Goal: Task Accomplishment & Management: Manage account settings

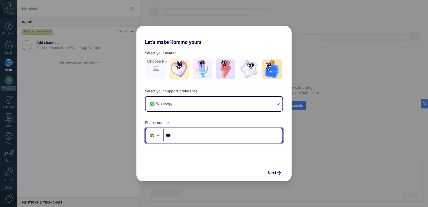
click at [176, 136] on input "***" at bounding box center [222, 135] width 119 height 12
type input "**********"
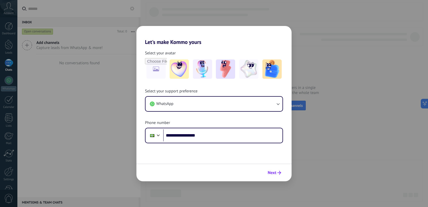
click at [277, 173] on span "Next" at bounding box center [274, 173] width 13 height 4
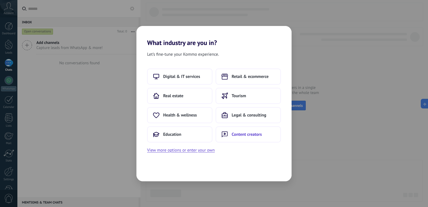
click at [252, 134] on span "Content creators" at bounding box center [246, 133] width 30 height 5
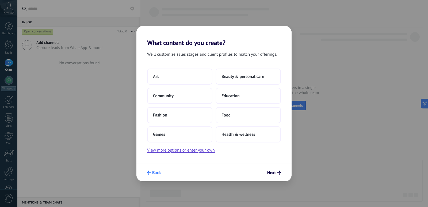
click at [153, 172] on span "Back" at bounding box center [156, 173] width 9 height 4
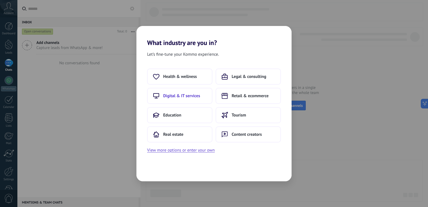
click at [177, 96] on span "Digital & IT services" at bounding box center [181, 95] width 37 height 5
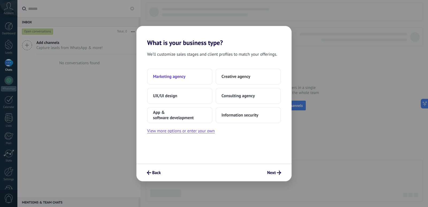
click at [180, 78] on span "Marketing agency" at bounding box center [169, 76] width 32 height 5
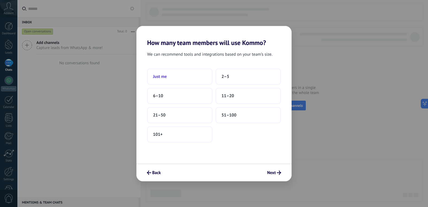
click at [161, 74] on span "Just me" at bounding box center [160, 76] width 14 height 5
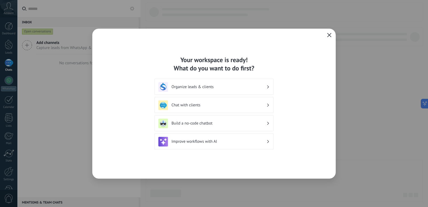
click at [268, 86] on use at bounding box center [268, 86] width 2 height 3
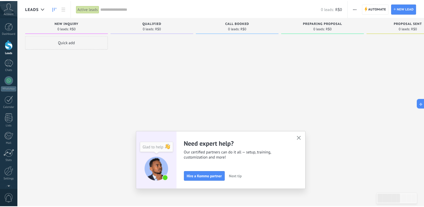
scroll to position [16, 0]
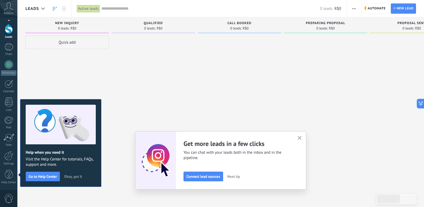
click at [301, 137] on icon "button" at bounding box center [299, 138] width 4 height 4
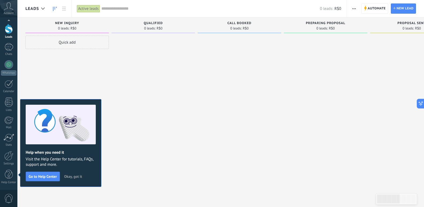
click at [164, 82] on div at bounding box center [152, 104] width 83 height 137
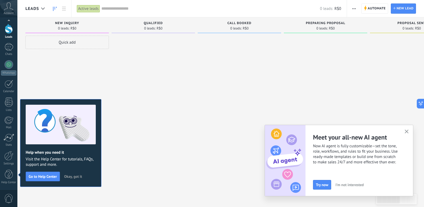
scroll to position [0, 0]
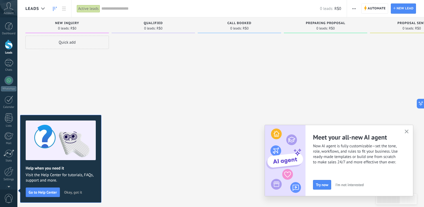
click at [407, 129] on button "button" at bounding box center [406, 131] width 7 height 7
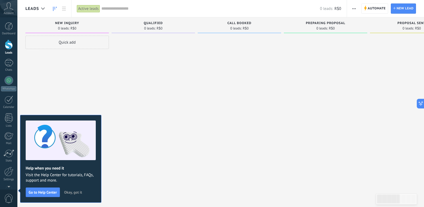
click at [9, 9] on icon at bounding box center [8, 6] width 9 height 8
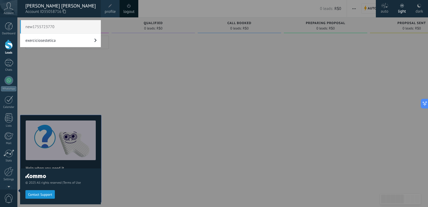
click at [163, 72] on div at bounding box center [231, 103] width 428 height 207
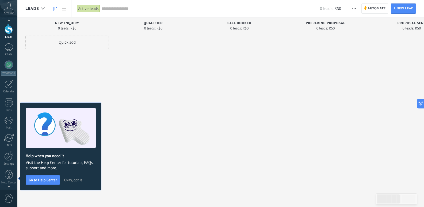
scroll to position [16, 0]
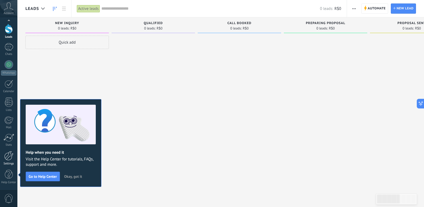
click at [9, 157] on div at bounding box center [8, 155] width 9 height 9
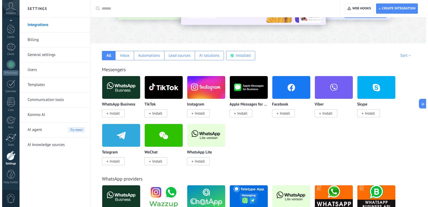
scroll to position [80, 0]
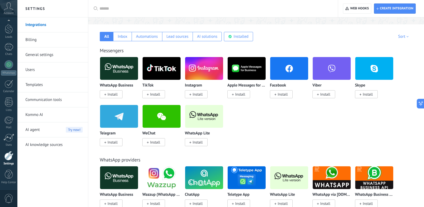
click at [201, 114] on img at bounding box center [204, 116] width 38 height 26
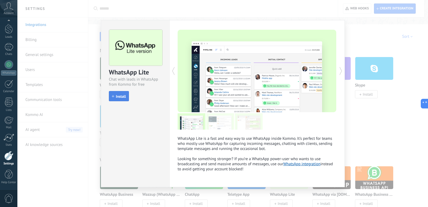
click at [117, 96] on span "Install" at bounding box center [121, 96] width 10 height 4
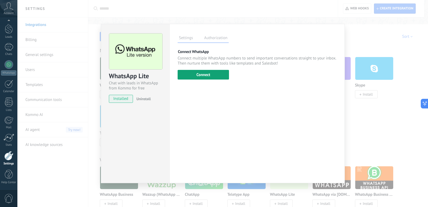
click at [211, 72] on button "Connect" at bounding box center [202, 75] width 51 height 10
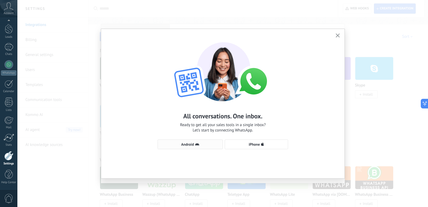
click at [180, 145] on span "Android" at bounding box center [189, 144] width 59 height 4
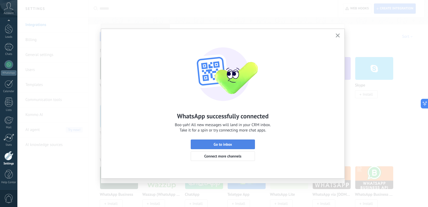
click at [226, 141] on button "Go to inbox" at bounding box center [223, 144] width 64 height 10
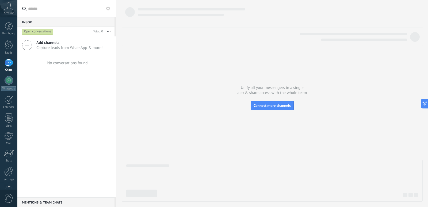
click at [99, 80] on div "Inbox 0 Open conversations Total: 0 Mute Multiple actions Sort Newest Longest w…" at bounding box center [222, 103] width 410 height 207
click at [9, 30] on link "Dashboard" at bounding box center [8, 28] width 17 height 13
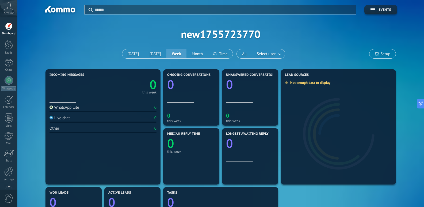
click at [385, 52] on span "Setup" at bounding box center [385, 54] width 10 height 5
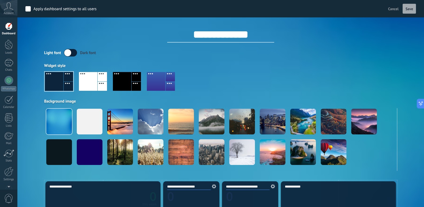
click at [392, 9] on span "Cancel" at bounding box center [393, 8] width 10 height 5
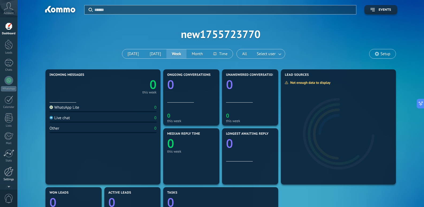
click at [8, 171] on div at bounding box center [8, 171] width 9 height 9
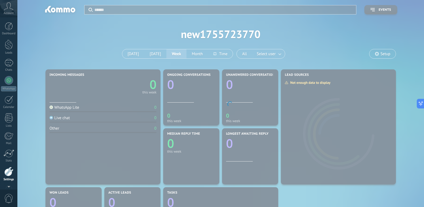
scroll to position [16, 0]
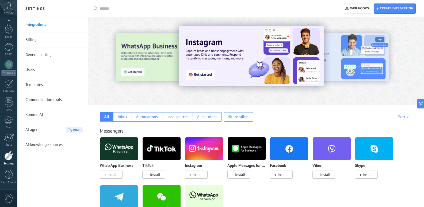
click at [34, 41] on link "Billing" at bounding box center [53, 39] width 57 height 15
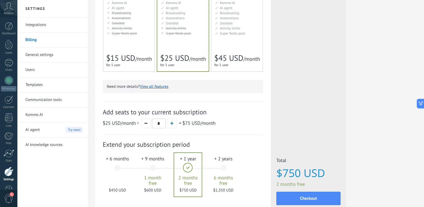
scroll to position [107, 0]
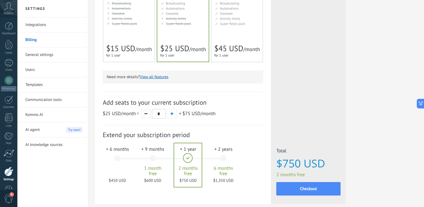
click at [146, 114] on span "button" at bounding box center [145, 113] width 3 height 1
type input "*"
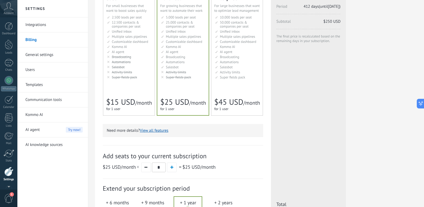
scroll to position [16, 0]
click at [38, 54] on link "General settings" at bounding box center [53, 54] width 57 height 15
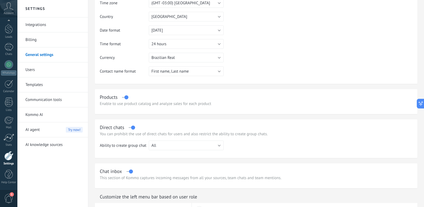
scroll to position [80, 0]
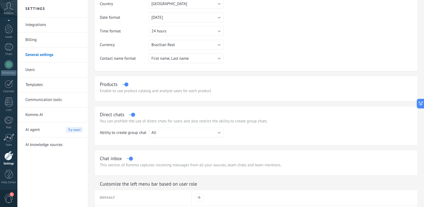
click at [34, 68] on link "Users" at bounding box center [53, 69] width 57 height 15
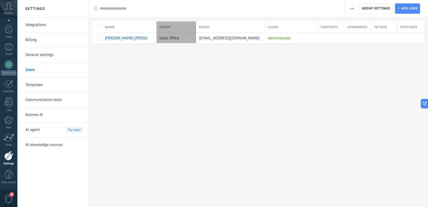
drag, startPoint x: 210, startPoint y: 26, endPoint x: 195, endPoint y: 30, distance: 14.9
click at [195, 30] on div "Group" at bounding box center [176, 26] width 40 height 11
click at [40, 85] on link "Templates" at bounding box center [53, 84] width 57 height 15
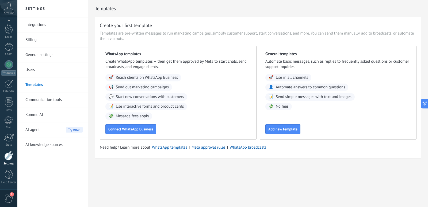
click at [37, 23] on link "Integrations" at bounding box center [53, 24] width 57 height 15
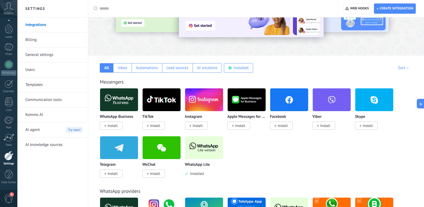
scroll to position [53, 0]
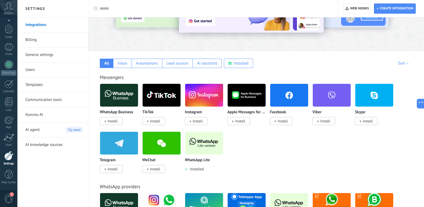
click at [200, 94] on img at bounding box center [204, 95] width 38 height 26
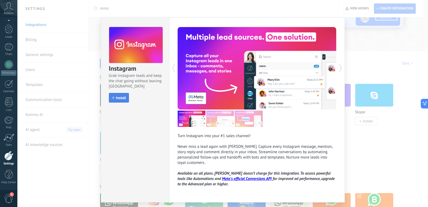
click at [119, 97] on span "Install" at bounding box center [121, 98] width 10 height 4
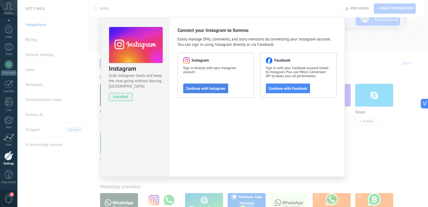
click at [208, 88] on span "Continue with Instagram" at bounding box center [205, 88] width 39 height 4
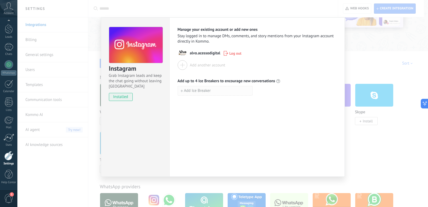
click at [181, 91] on icon "button" at bounding box center [181, 91] width 2 height 2
click at [285, 102] on div "Add Ice Breaker" at bounding box center [256, 103] width 159 height 10
click at [256, 91] on use "button" at bounding box center [255, 90] width 3 height 4
click at [373, 55] on div "Instagram Grab Instagram leads and keep the chat going without leaving Kommo in…" at bounding box center [222, 103] width 410 height 207
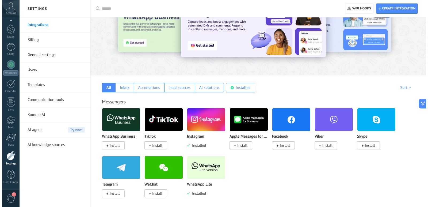
scroll to position [27, 0]
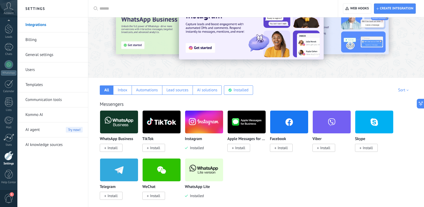
click at [293, 123] on img at bounding box center [289, 122] width 38 height 26
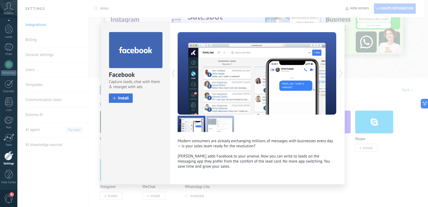
click at [124, 97] on span "Install" at bounding box center [123, 98] width 11 height 4
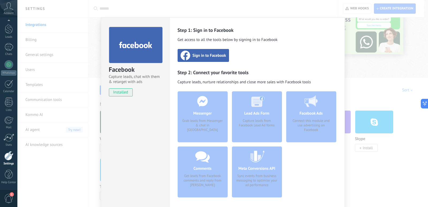
click at [215, 55] on span "Sign in to Facebook" at bounding box center [208, 55] width 33 height 5
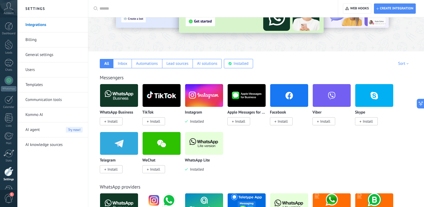
scroll to position [53, 0]
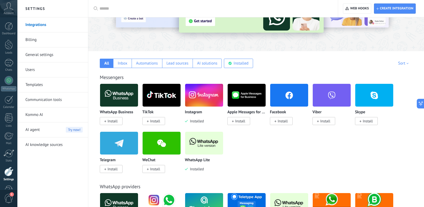
click at [285, 121] on span "Install" at bounding box center [282, 120] width 10 height 5
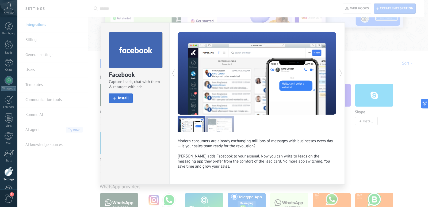
click at [119, 97] on span "Install" at bounding box center [123, 98] width 11 height 4
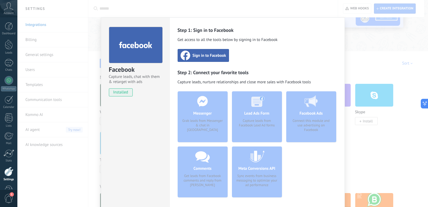
click at [208, 56] on span "Sign in to Facebook" at bounding box center [208, 55] width 33 height 5
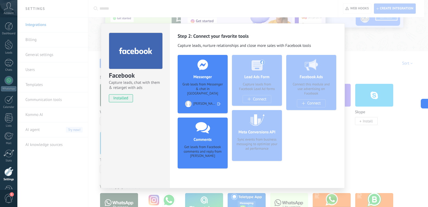
click at [391, 41] on div "Facebook Capture leads, chat with them & retarget with ads installed Uninstall …" at bounding box center [222, 103] width 410 height 207
